Goal: Task Accomplishment & Management: Complete application form

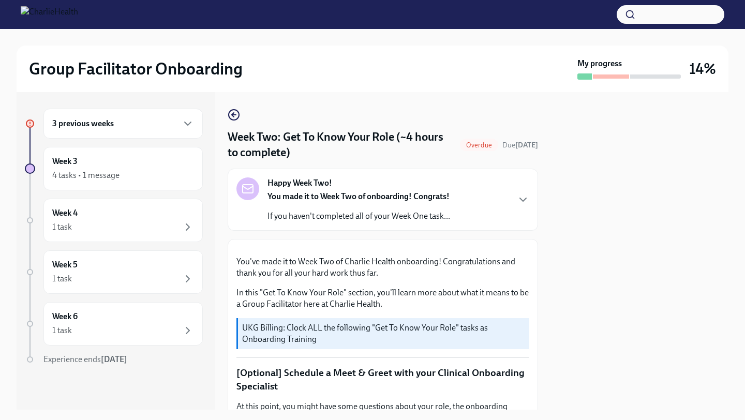
click at [166, 128] on div "3 previous weeks" at bounding box center [123, 123] width 142 height 12
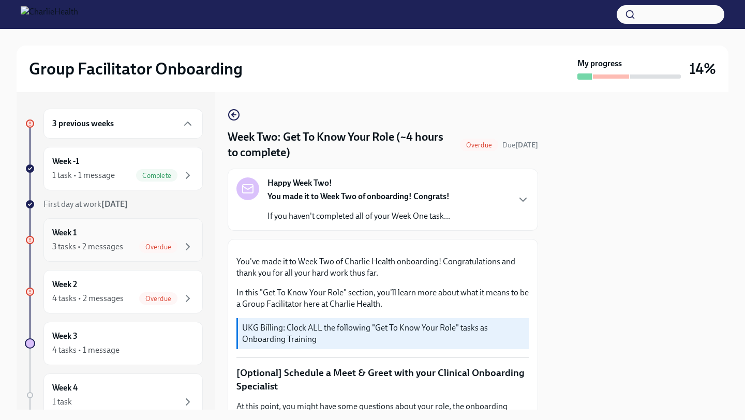
click at [96, 243] on div "3 tasks • 2 messages" at bounding box center [87, 246] width 71 height 11
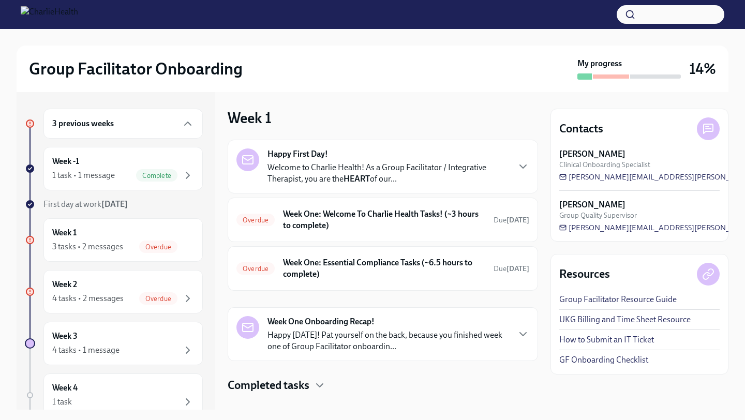
click at [420, 175] on p "Welcome to Charlie Health! As a Group Facilitator / Integrative Therapist, you …" at bounding box center [387, 173] width 241 height 23
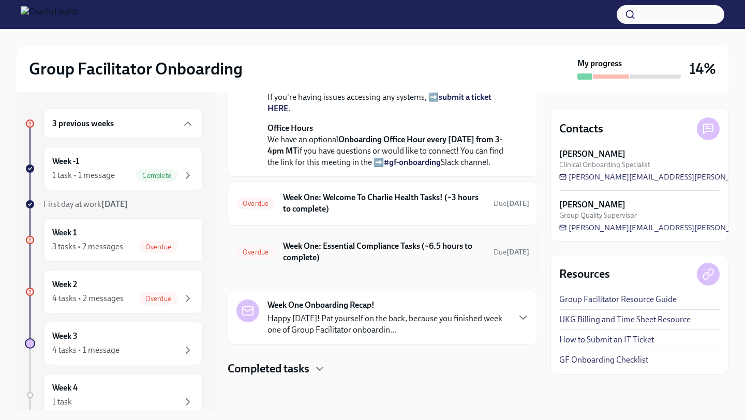
scroll to position [444, 0]
click at [373, 215] on h6 "Week One: Welcome To Charlie Health Tasks! (~3 hours to complete)" at bounding box center [384, 203] width 202 height 23
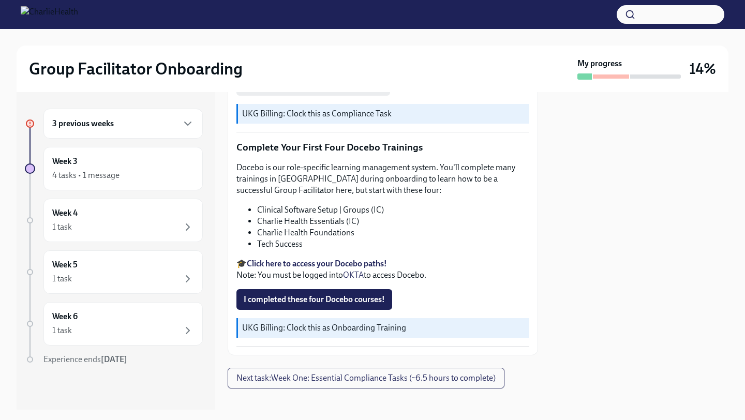
scroll to position [1315, 0]
click at [341, 295] on button "I completed these four Docebo courses!" at bounding box center [314, 299] width 156 height 21
